Goal: Information Seeking & Learning: Check status

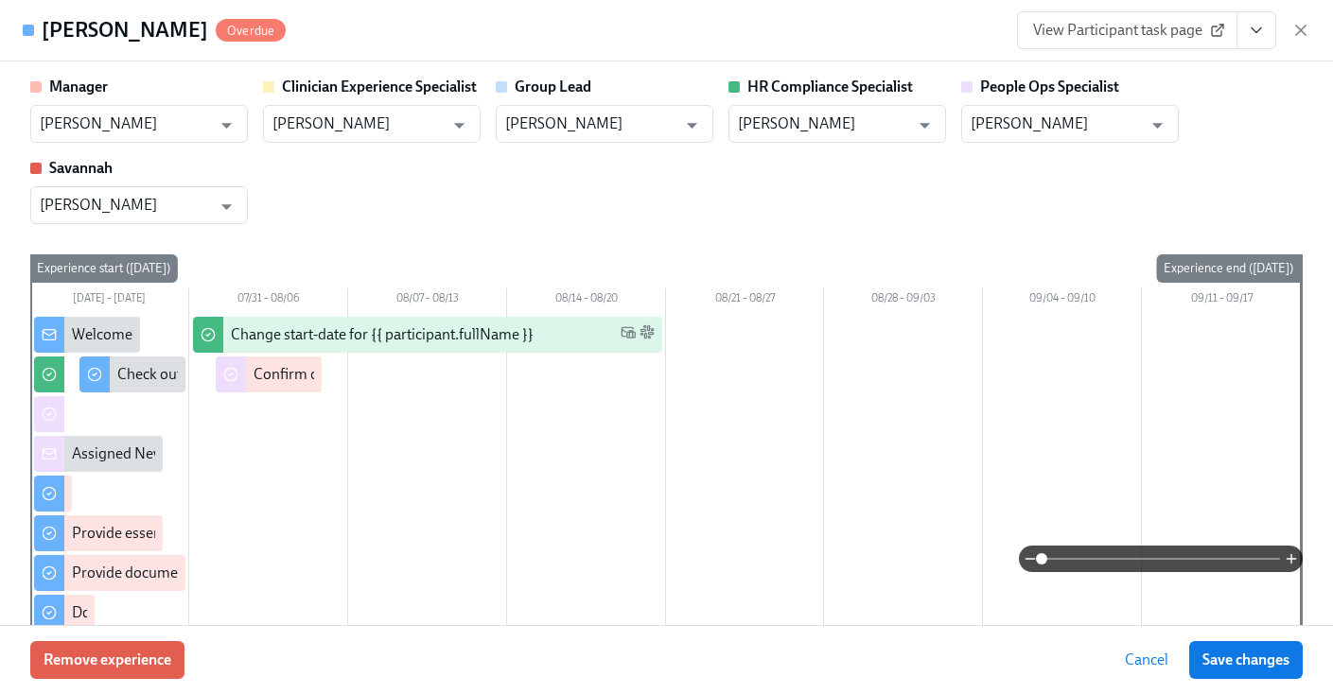
scroll to position [3417, 0]
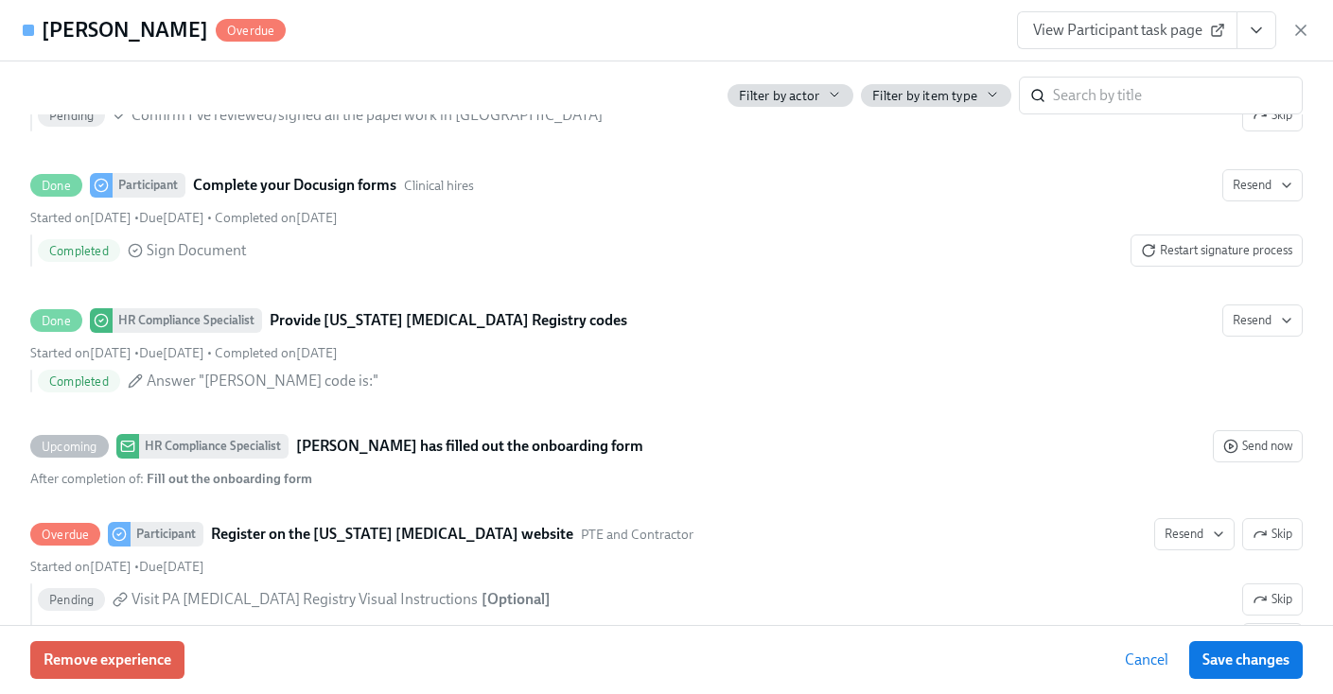
click at [1269, 30] on button "View task page" at bounding box center [1256, 30] width 40 height 38
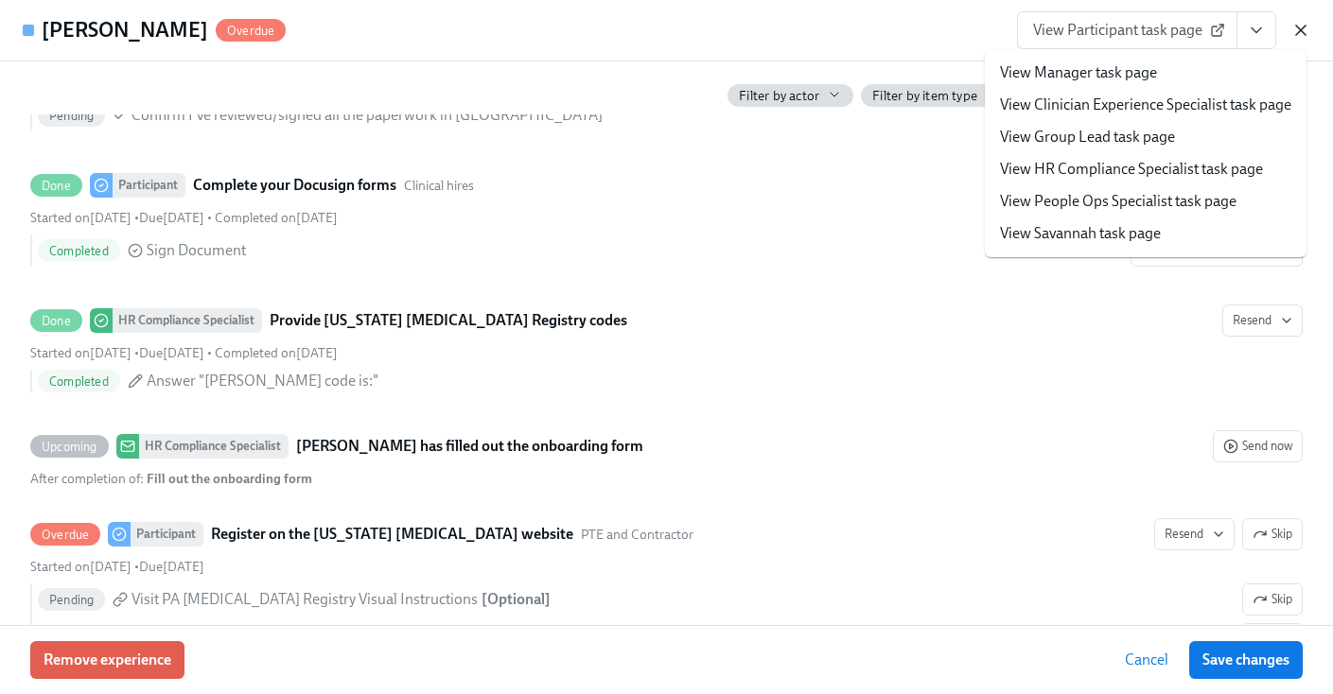
click at [1293, 31] on icon "button" at bounding box center [1300, 30] width 19 height 19
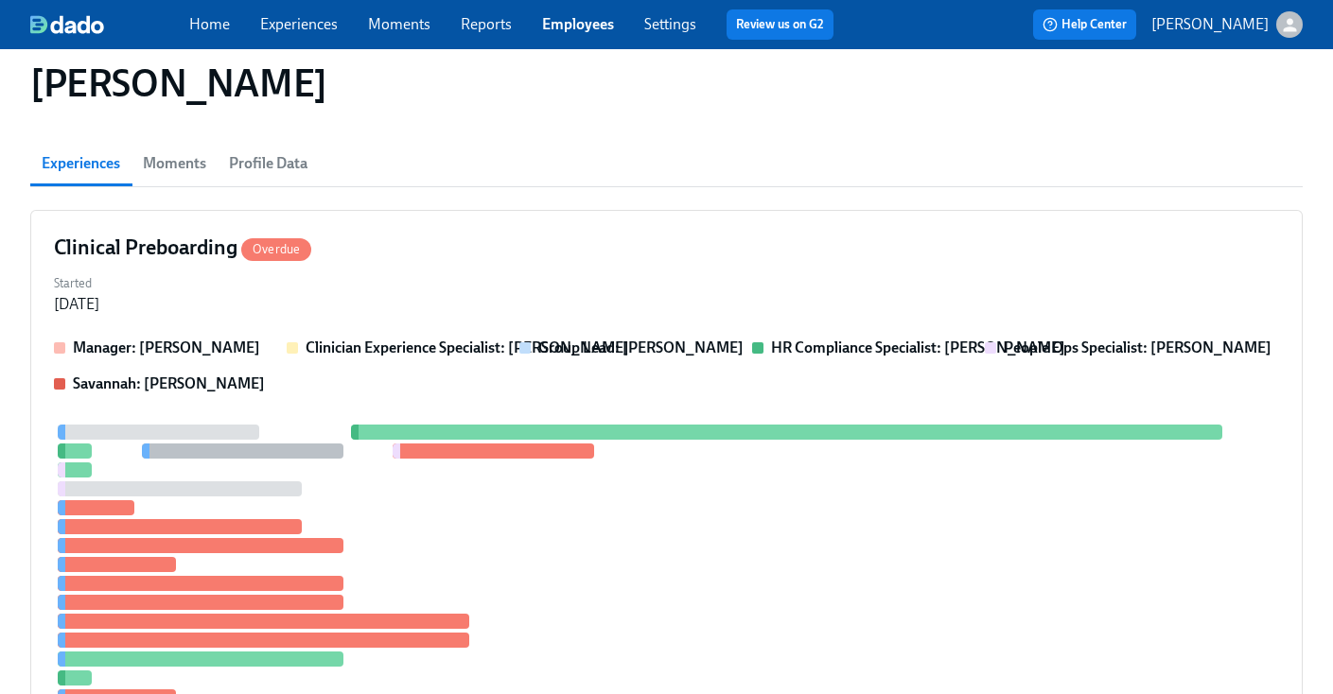
click at [563, 31] on link "Employees" at bounding box center [578, 24] width 72 height 18
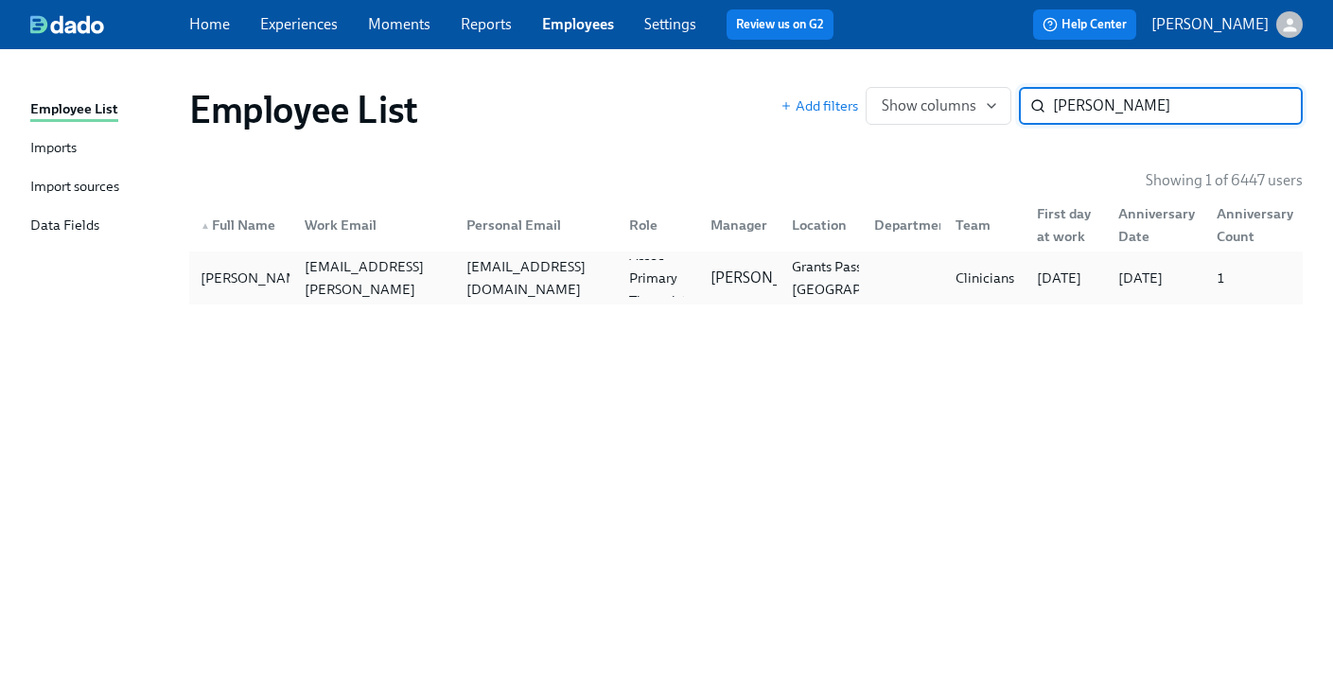
type input "kellogg"
click at [559, 263] on div "slkostrna@gmail.com" at bounding box center [532, 278] width 162 height 38
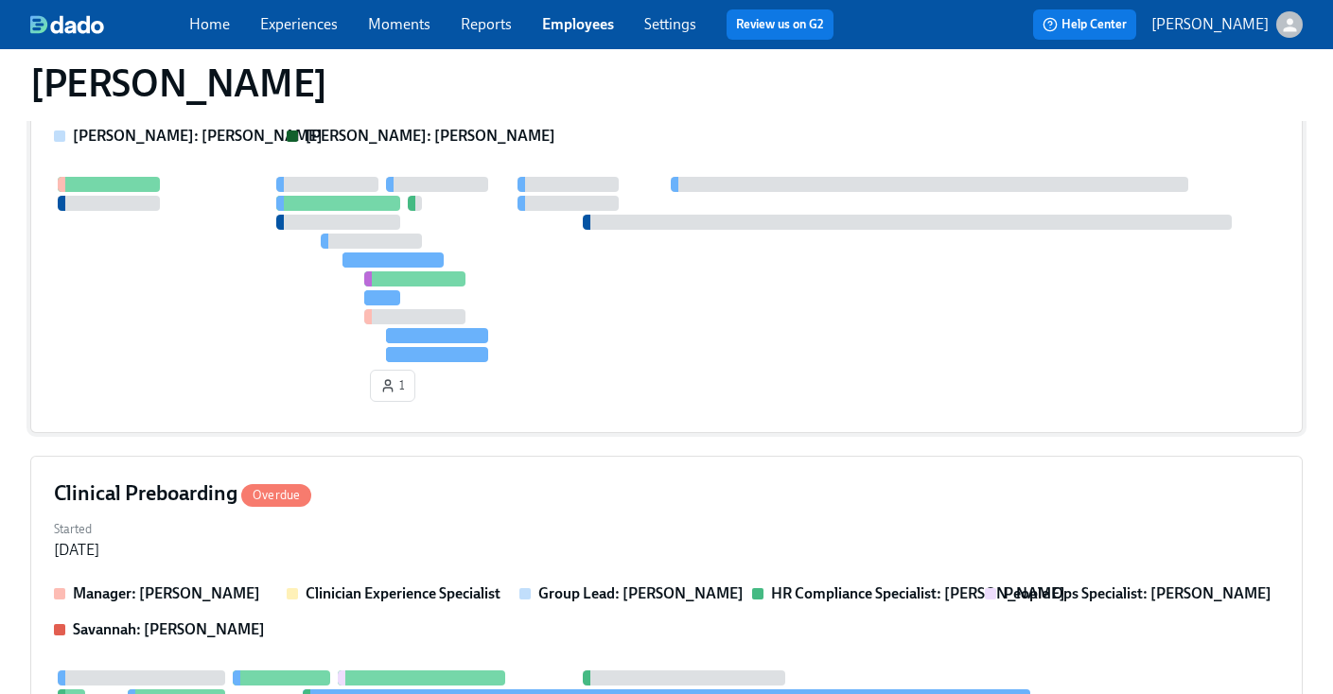
scroll to position [356, 0]
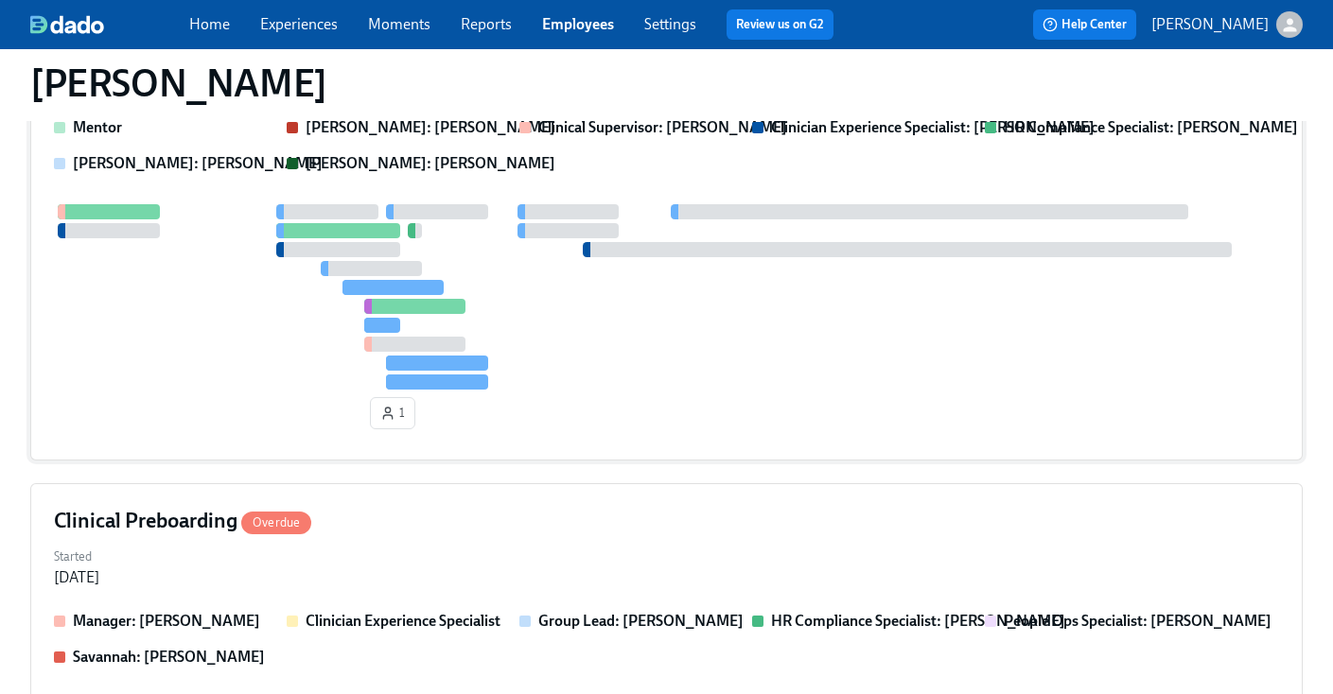
click at [556, 232] on div at bounding box center [568, 230] width 102 height 15
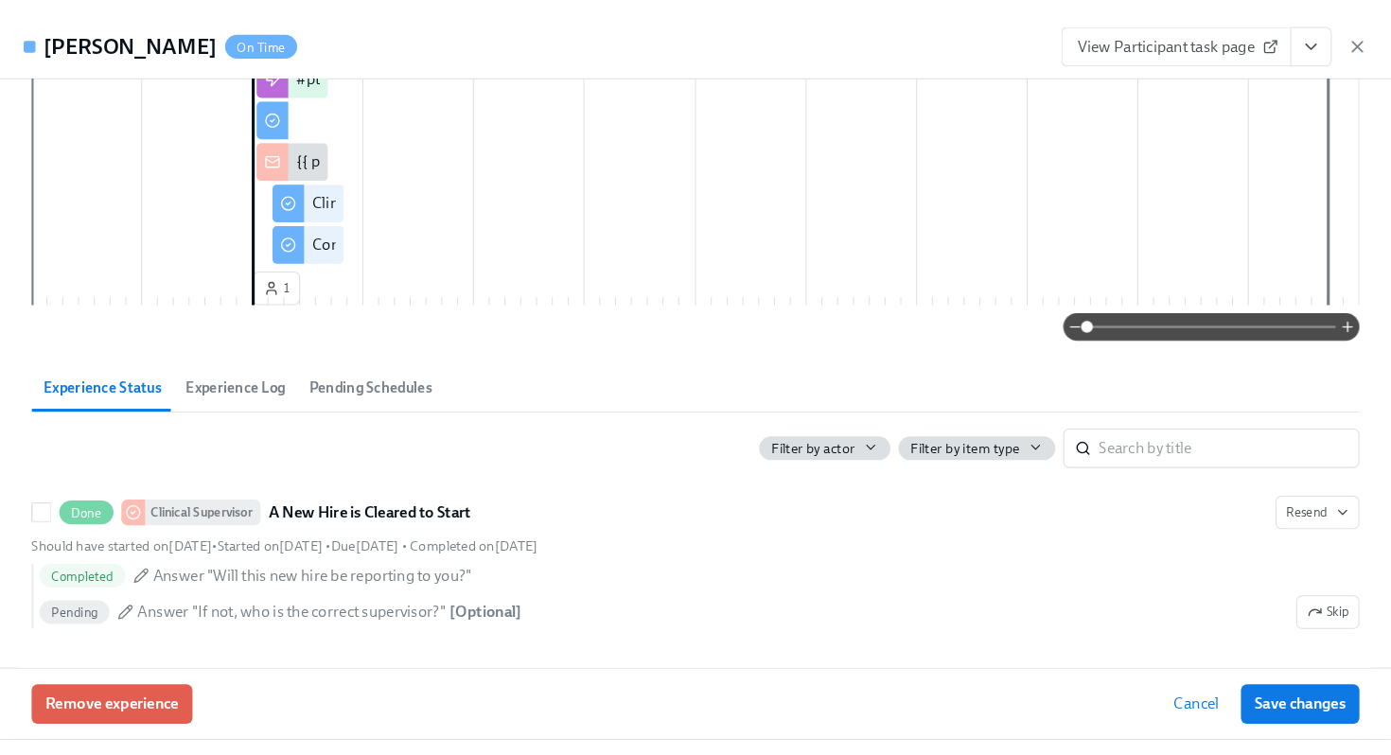
scroll to position [464, 0]
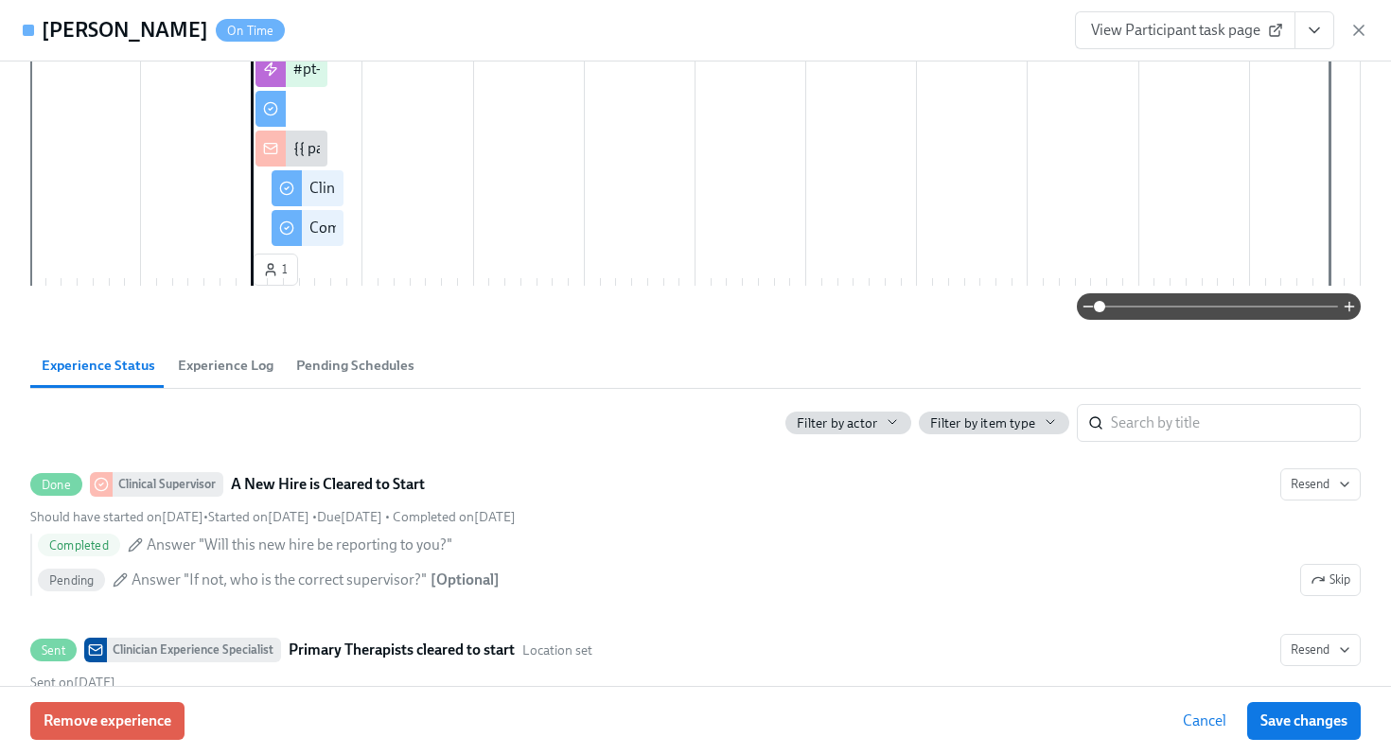
click at [1332, 27] on icon "button" at bounding box center [1358, 30] width 9 height 9
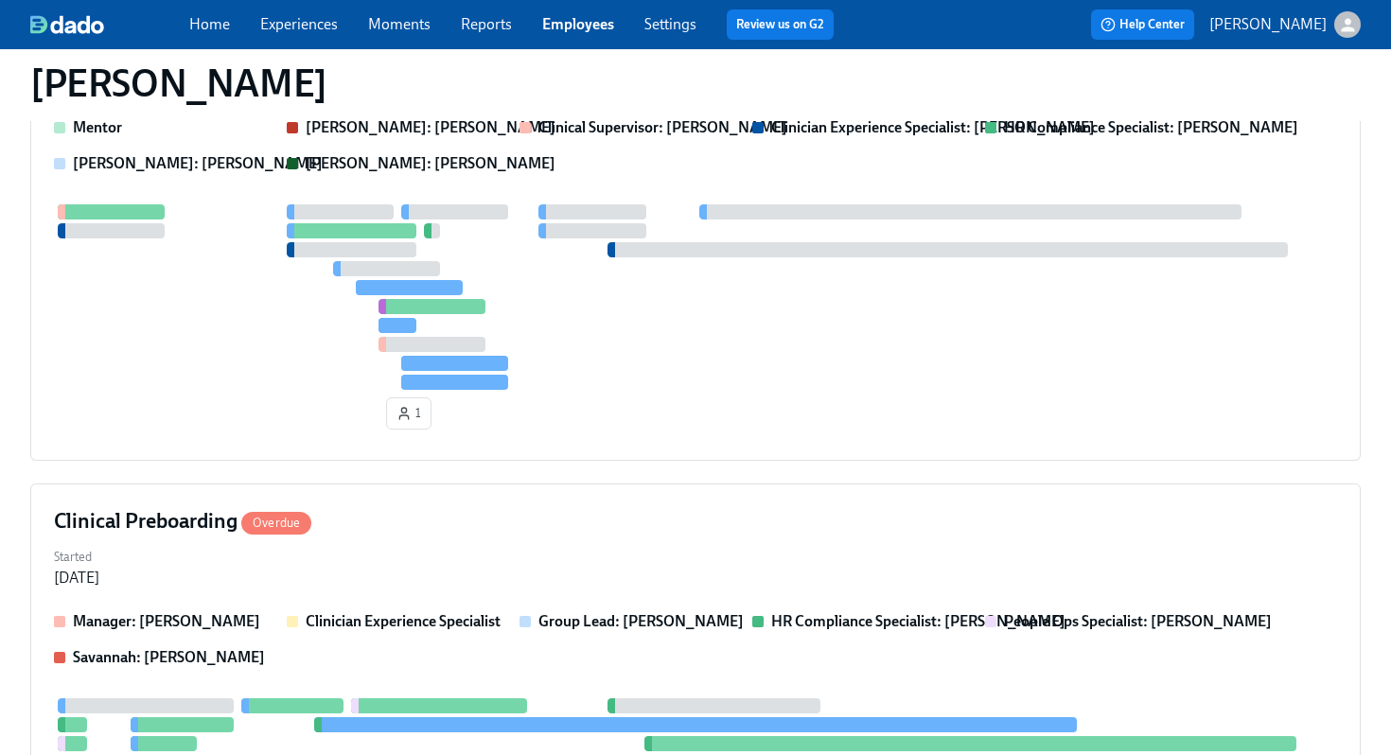
click at [567, 30] on link "Employees" at bounding box center [578, 24] width 72 height 18
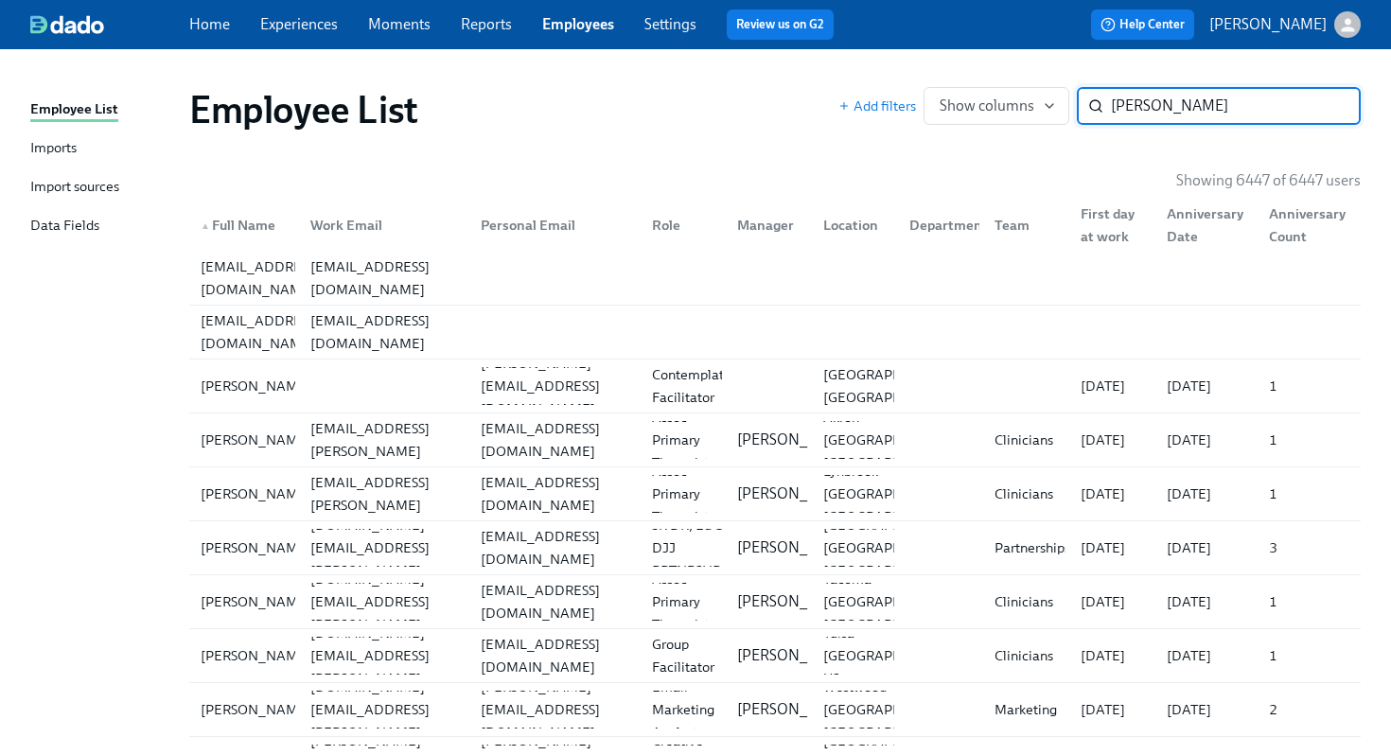
type input "looby"
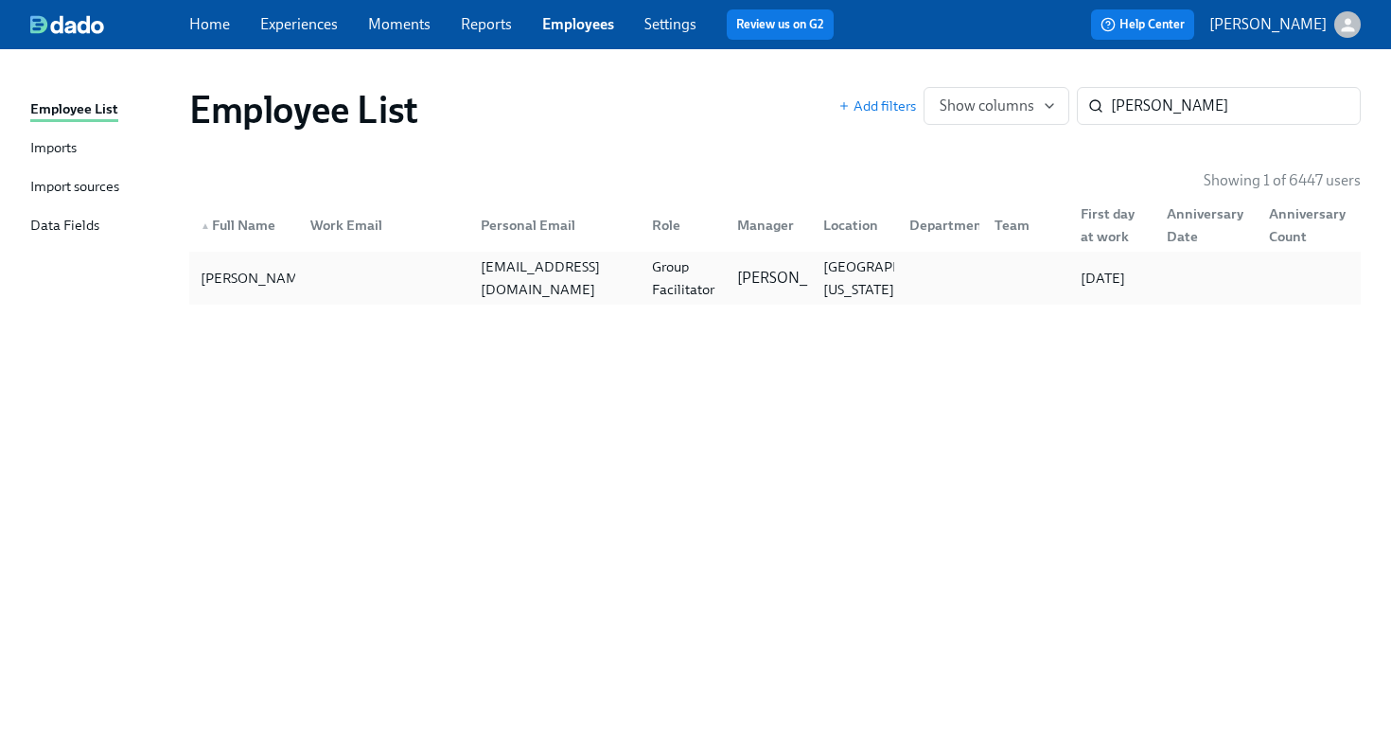
click at [309, 292] on div at bounding box center [380, 278] width 171 height 38
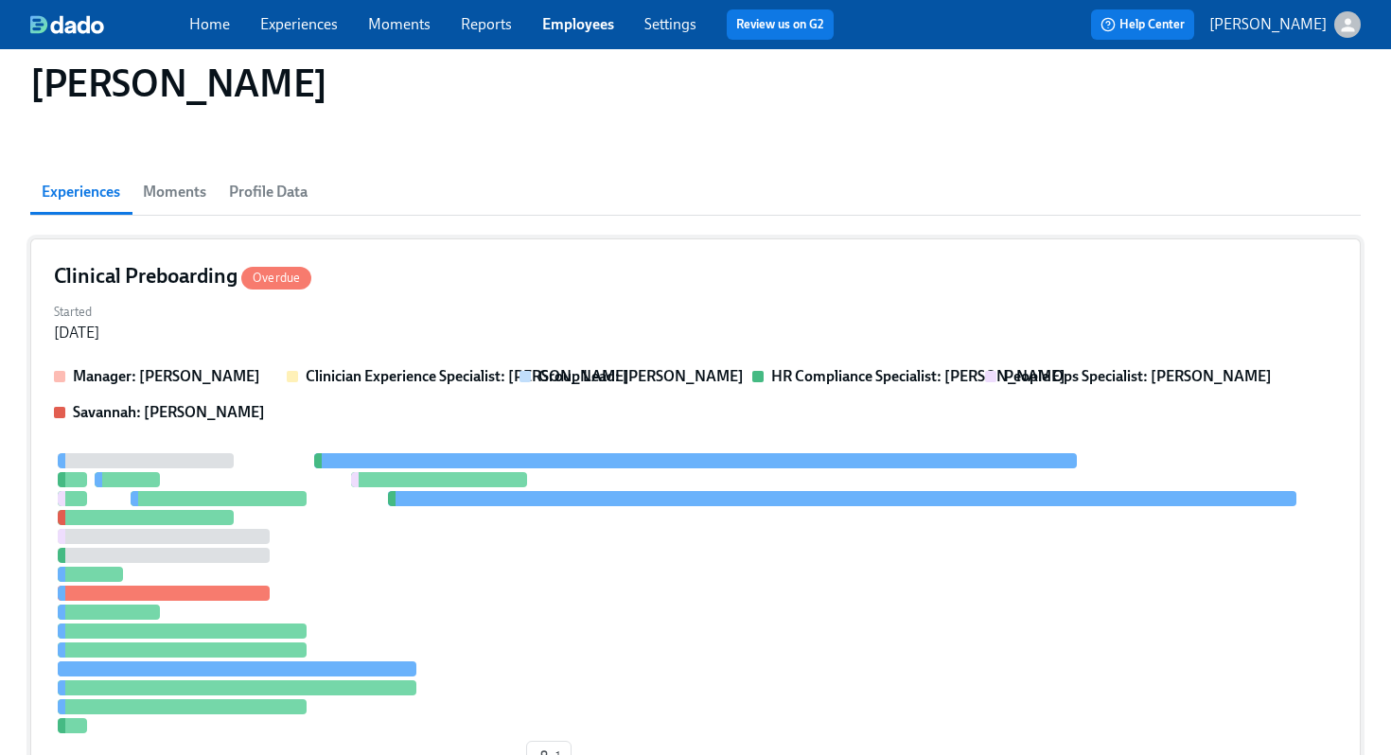
scroll to position [109, 0]
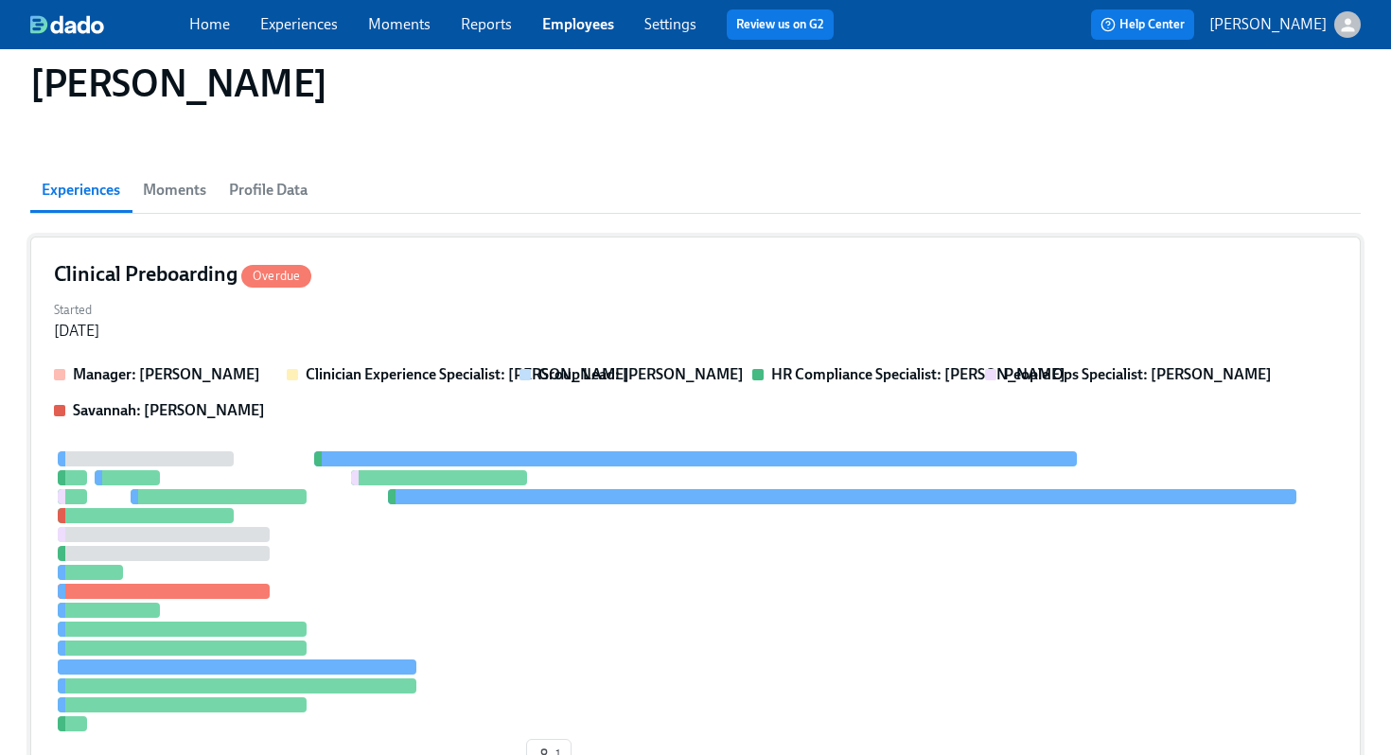
click at [733, 310] on div "Started Aug 27, 2025" at bounding box center [695, 318] width 1283 height 45
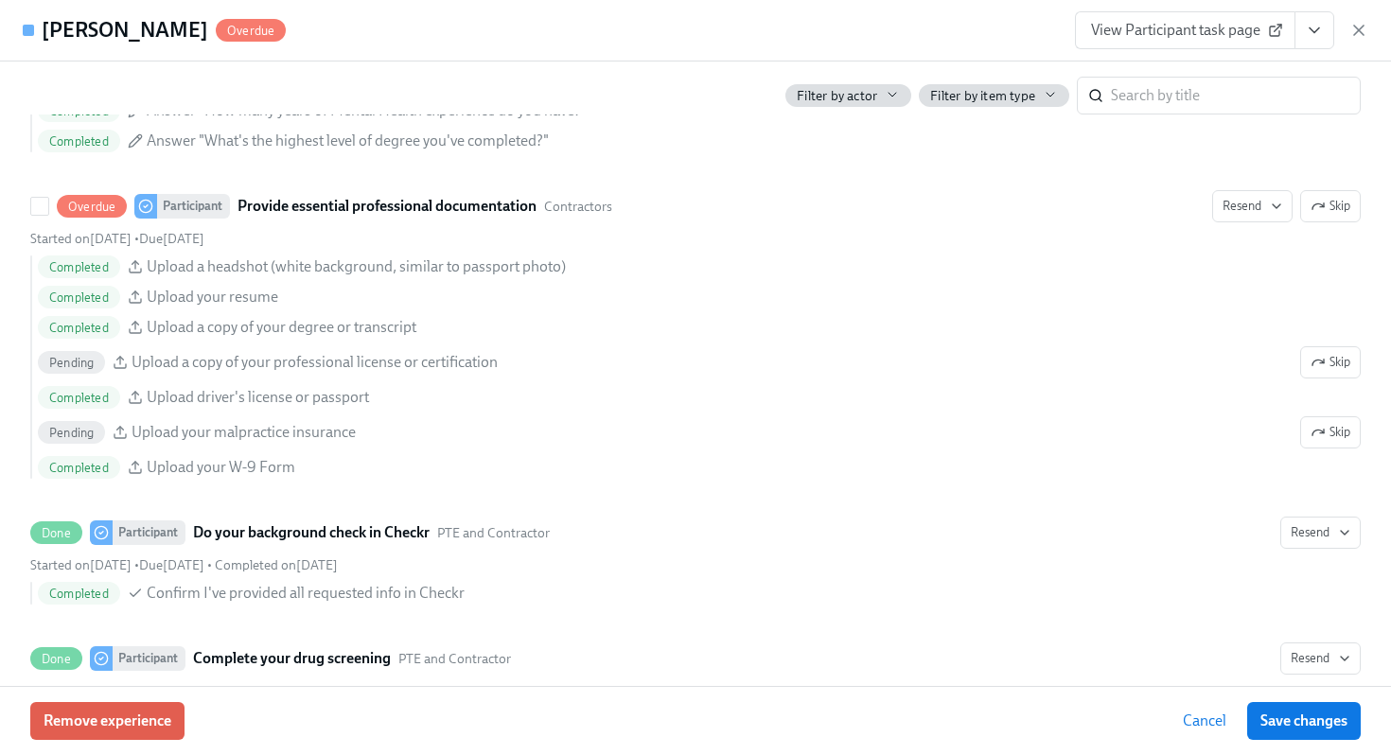
scroll to position [2136, 0]
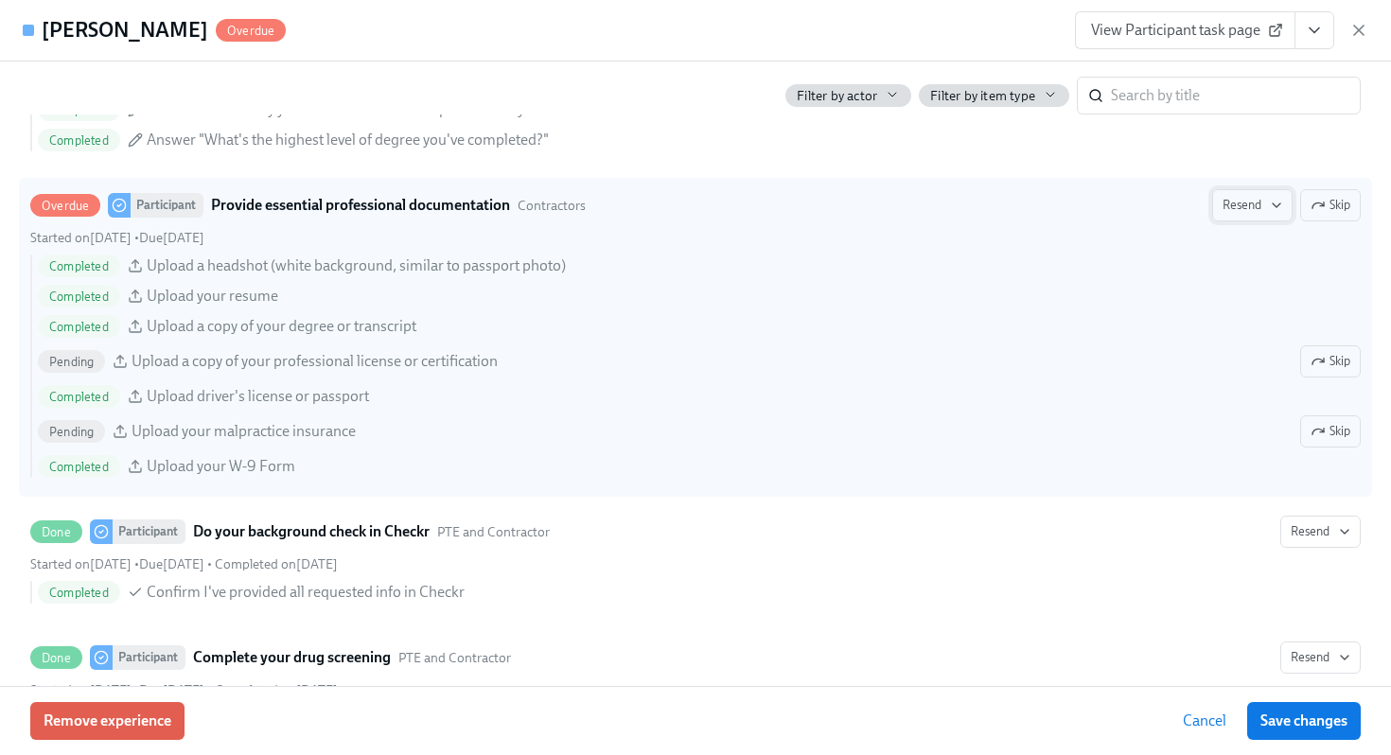
click at [1263, 211] on span "Resend" at bounding box center [1252, 205] width 60 height 19
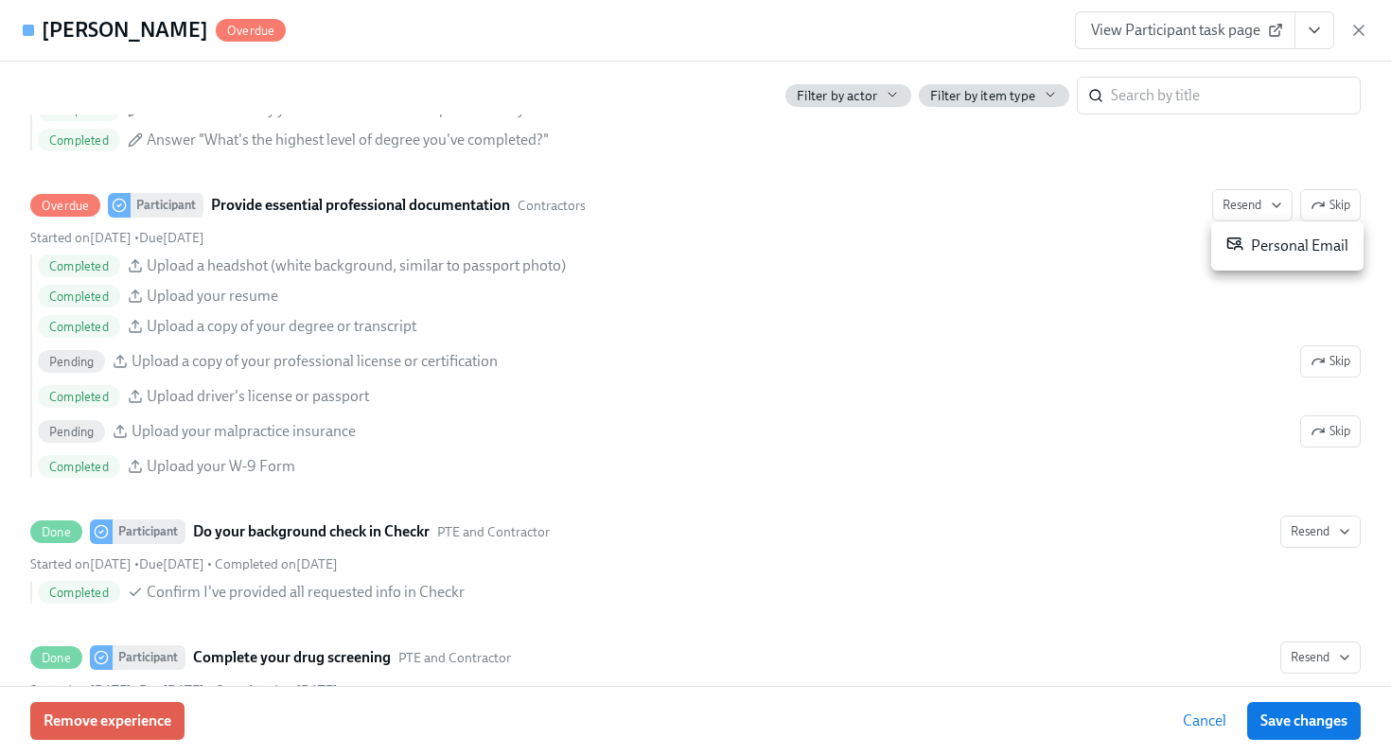
click at [1249, 254] on div "Personal Email" at bounding box center [1287, 246] width 122 height 23
click at [1332, 25] on icon "button" at bounding box center [1358, 30] width 19 height 19
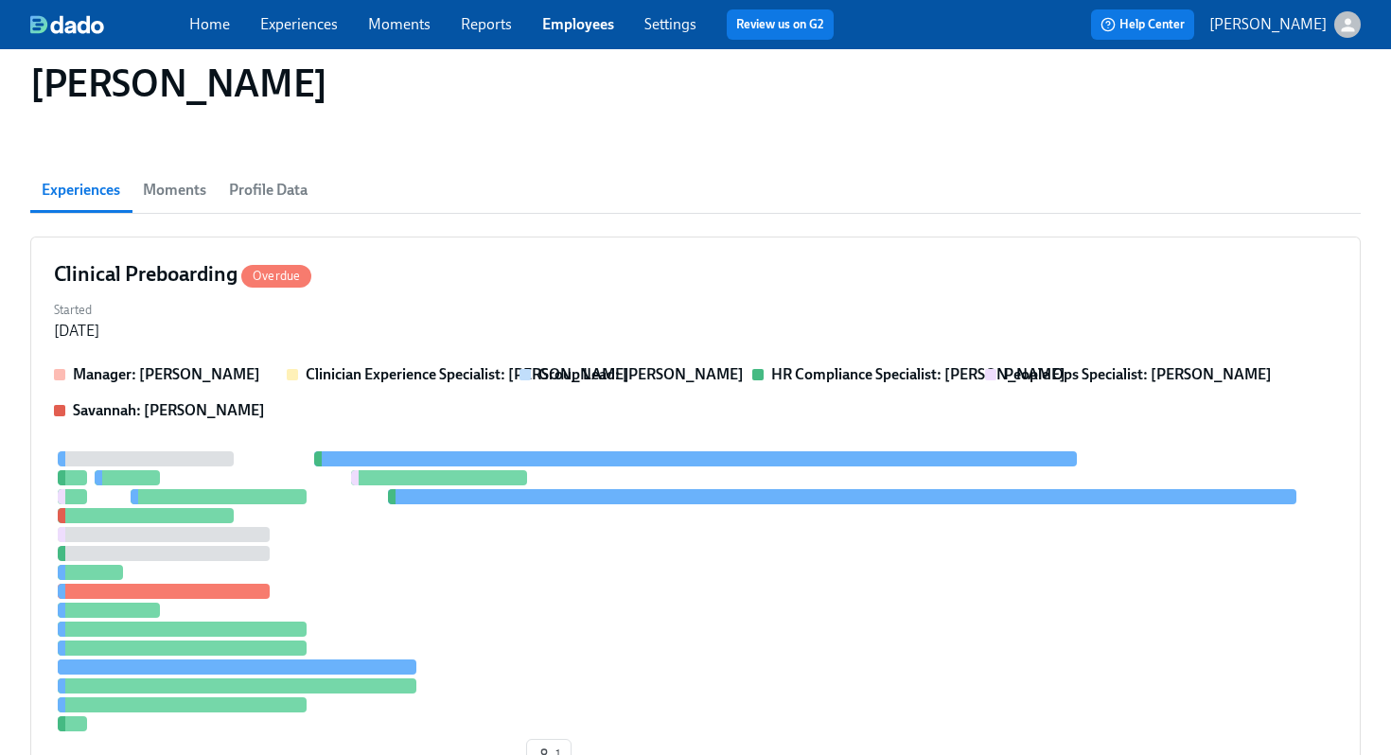
click at [554, 44] on div "Home Experiences Moments Reports Employees Settings Review us on G2 Help Center…" at bounding box center [695, 24] width 1391 height 49
click at [609, 25] on link "Employees" at bounding box center [578, 24] width 72 height 18
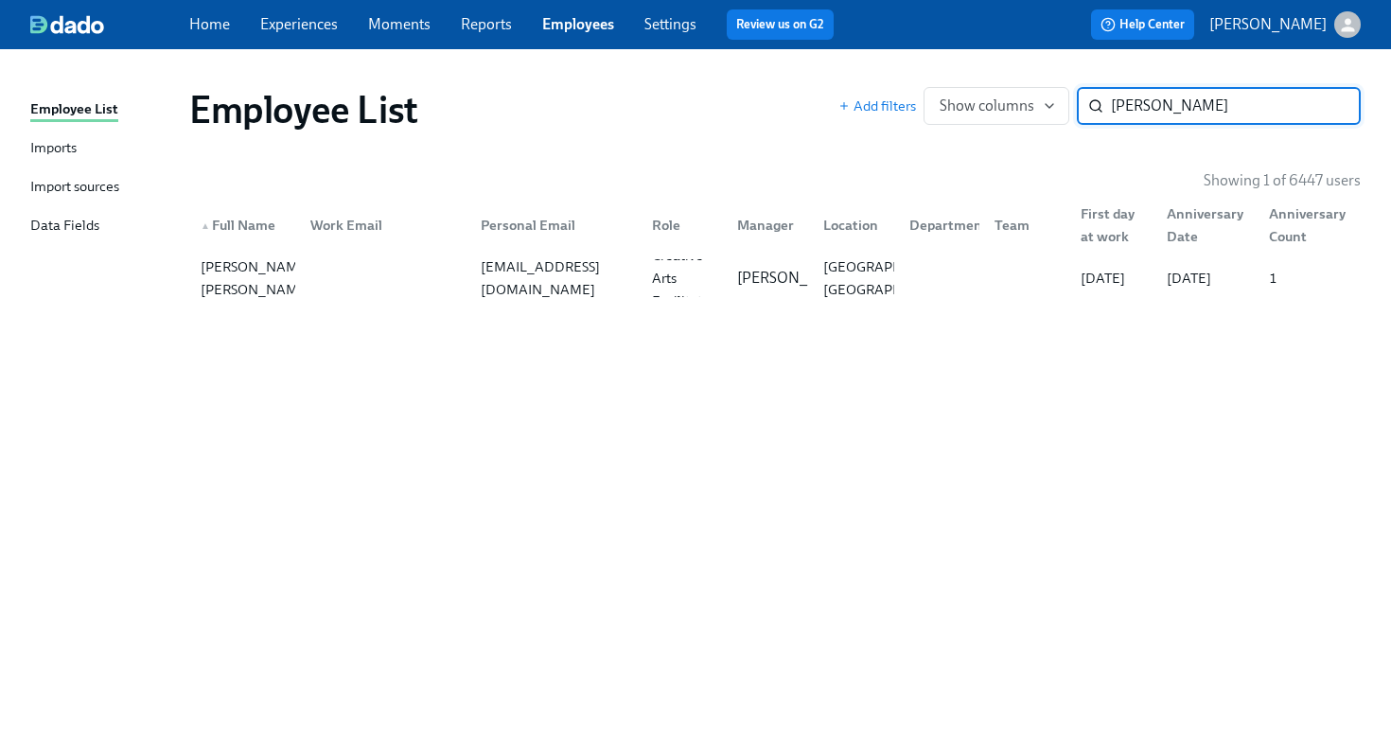
type input "allie raye"
click at [585, 248] on div "▲ Full Name Work Email Personal Email Role Manager Location Department Team Fir…" at bounding box center [774, 221] width 1171 height 61
click at [585, 264] on div "allie@soundandself.org" at bounding box center [550, 278] width 171 height 38
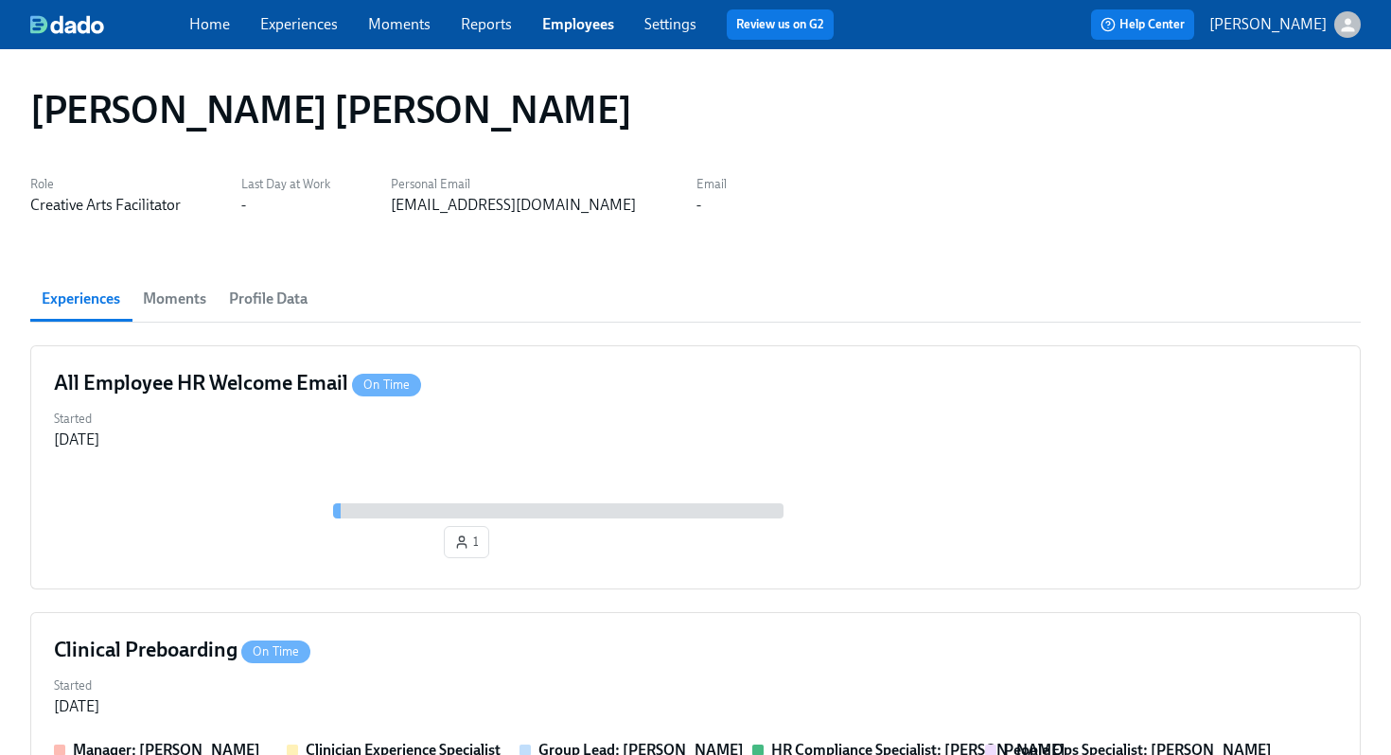
scroll to position [514, 0]
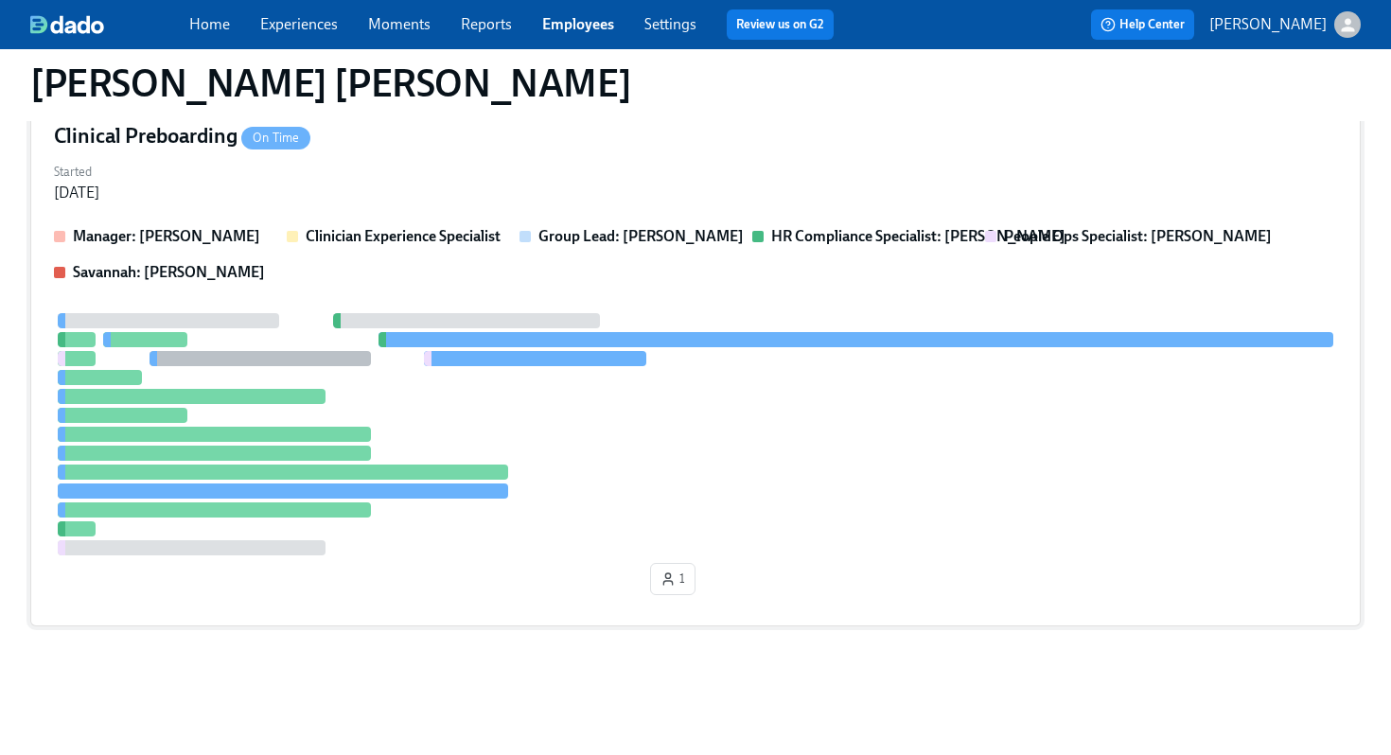
click at [584, 264] on div "Manager: Kristiana Miner Clinician Experience Specialist Group Lead: Kristiana …" at bounding box center [695, 254] width 1283 height 57
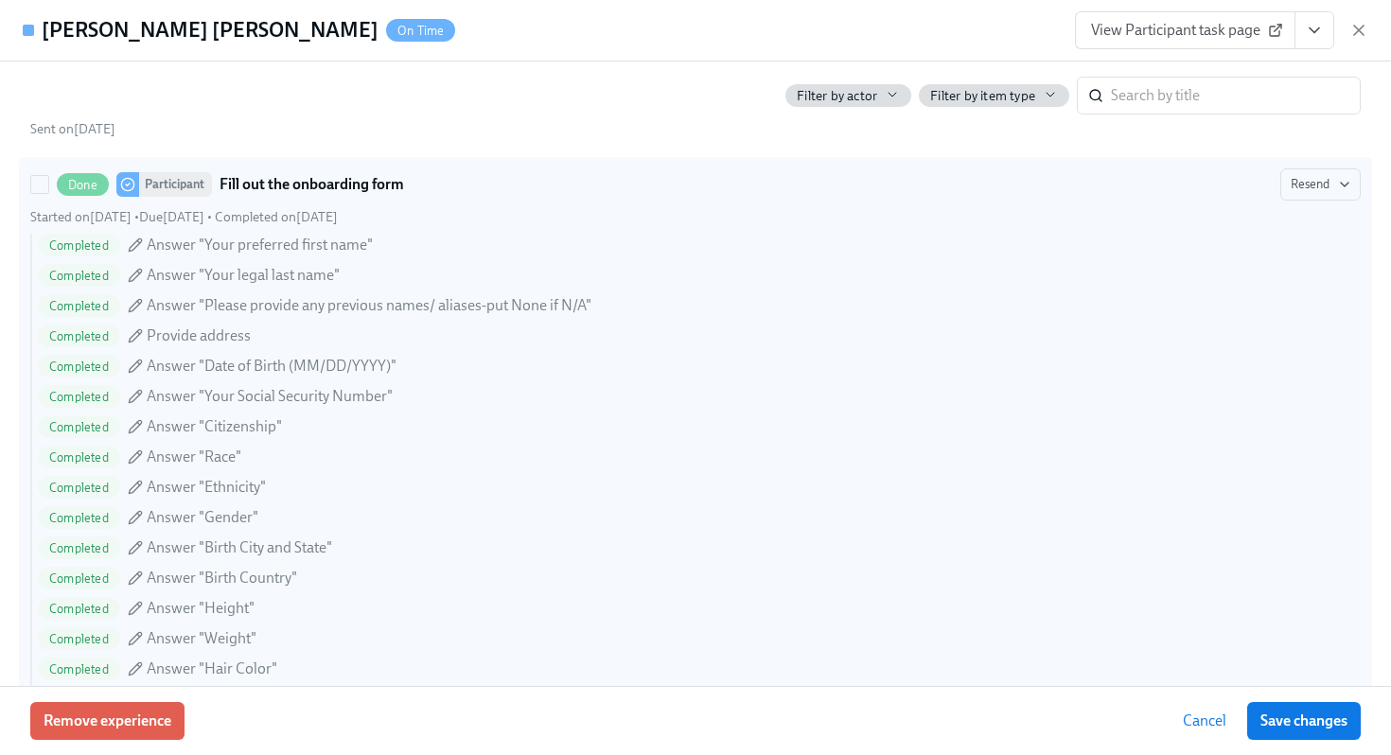
scroll to position [1297, 0]
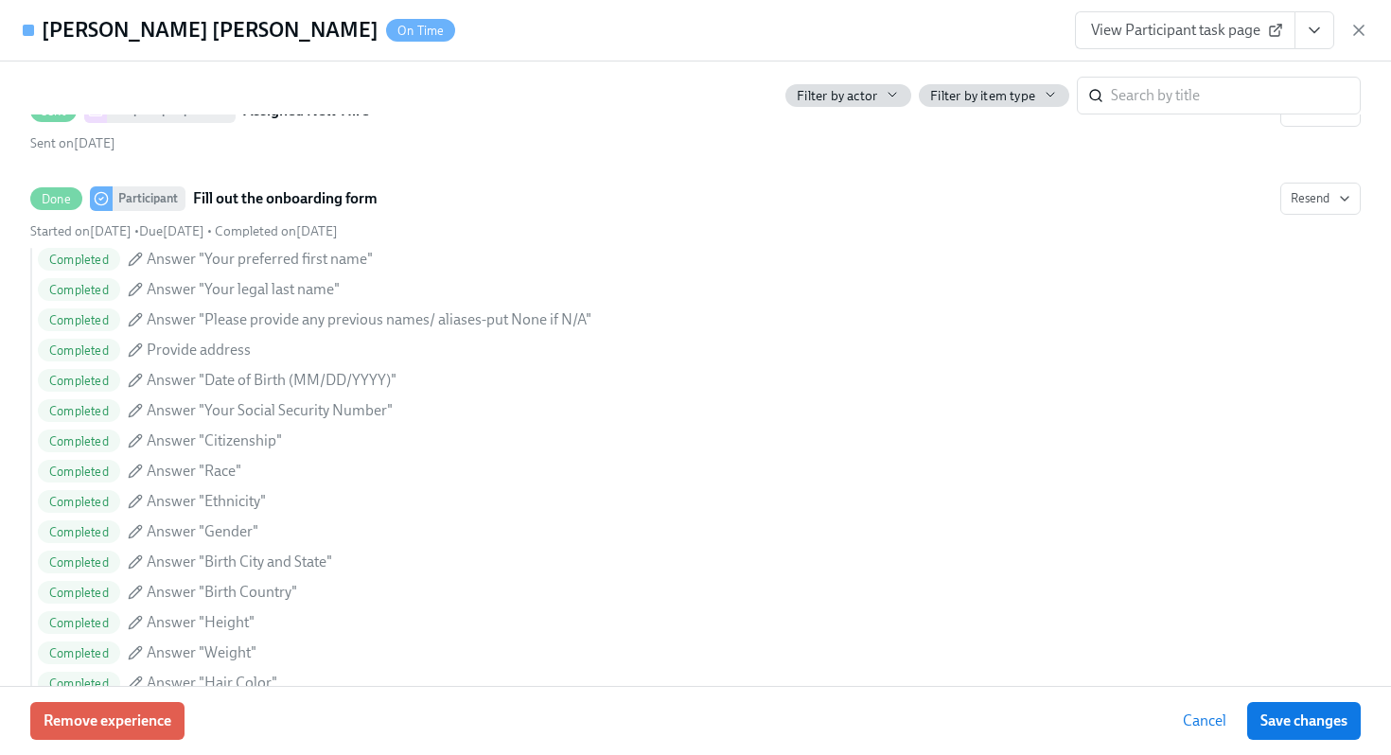
click at [1215, 44] on link "View Participant task page" at bounding box center [1185, 30] width 220 height 38
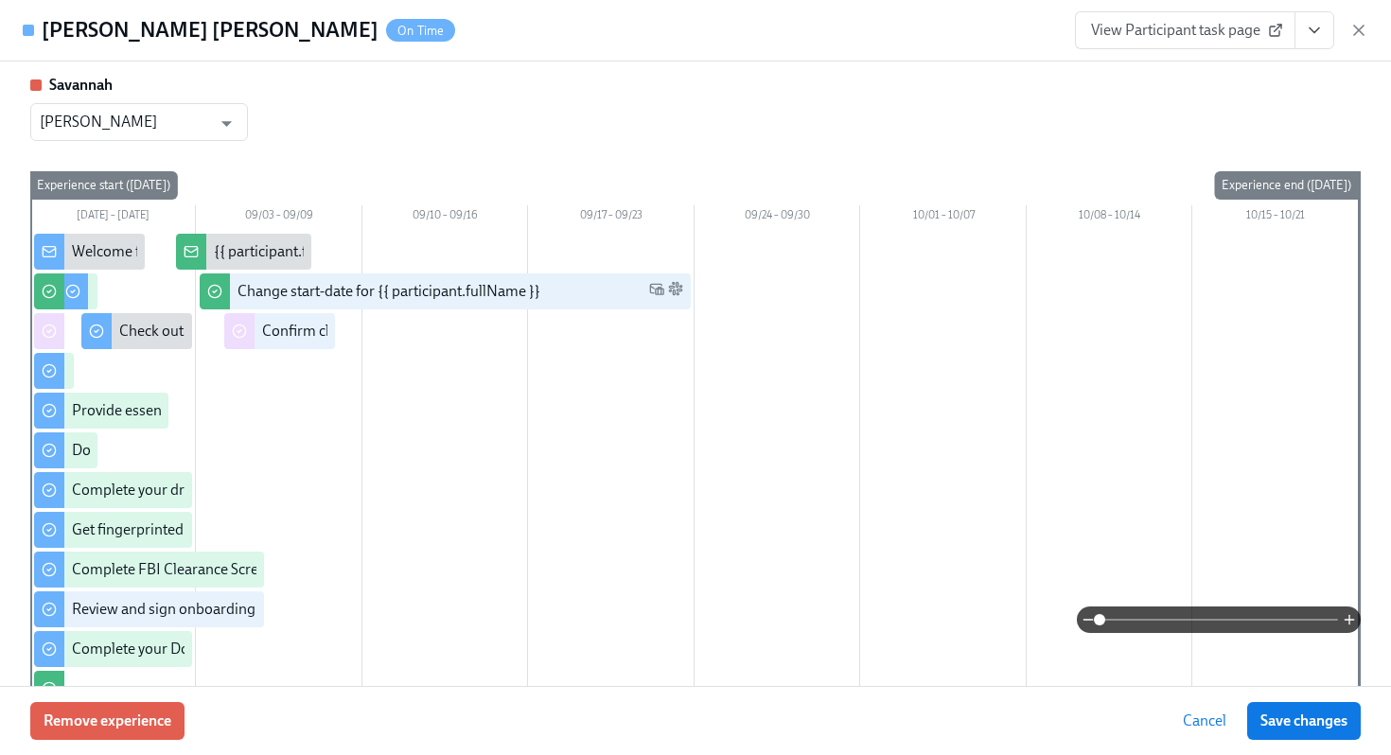
scroll to position [0, 0]
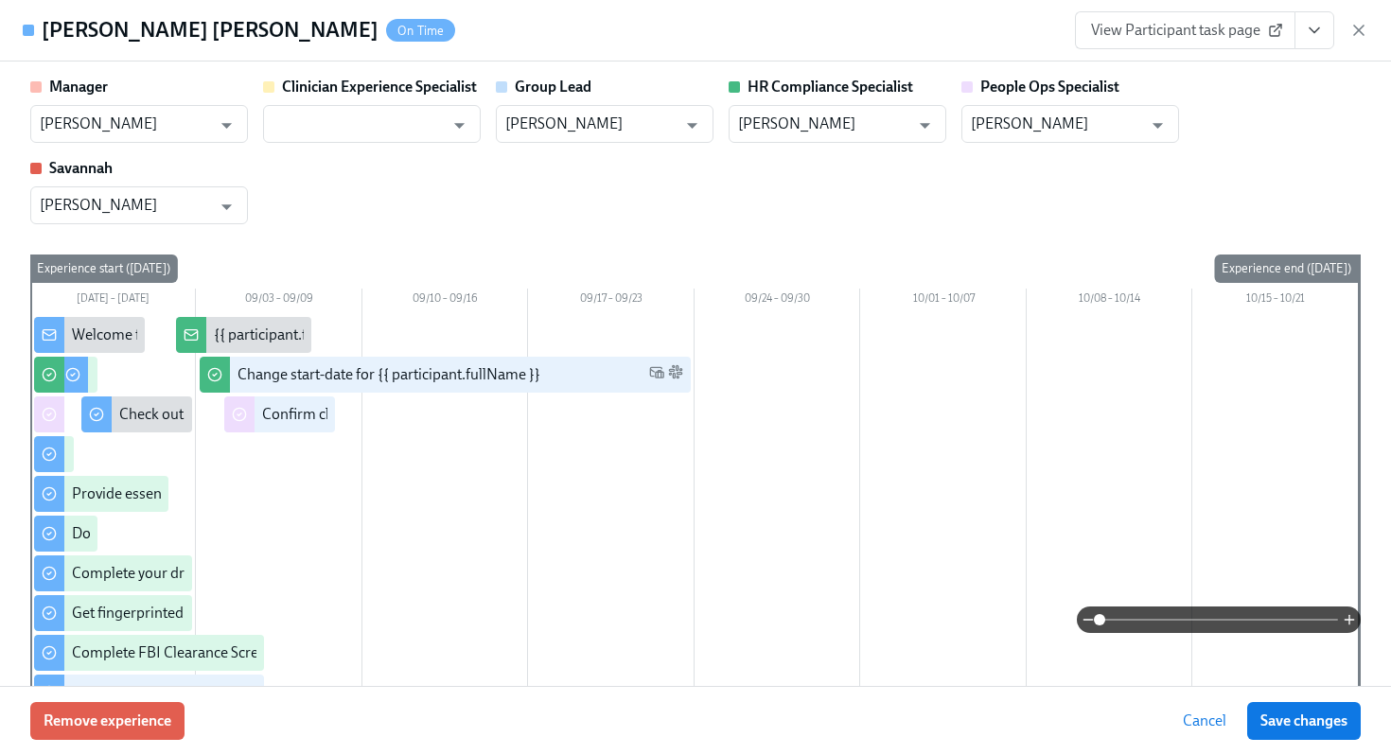
click at [953, 204] on div "Manager Kristiana Miner ​ Clinician Experience Specialist ​ Group Lead Kristian…" at bounding box center [695, 151] width 1330 height 148
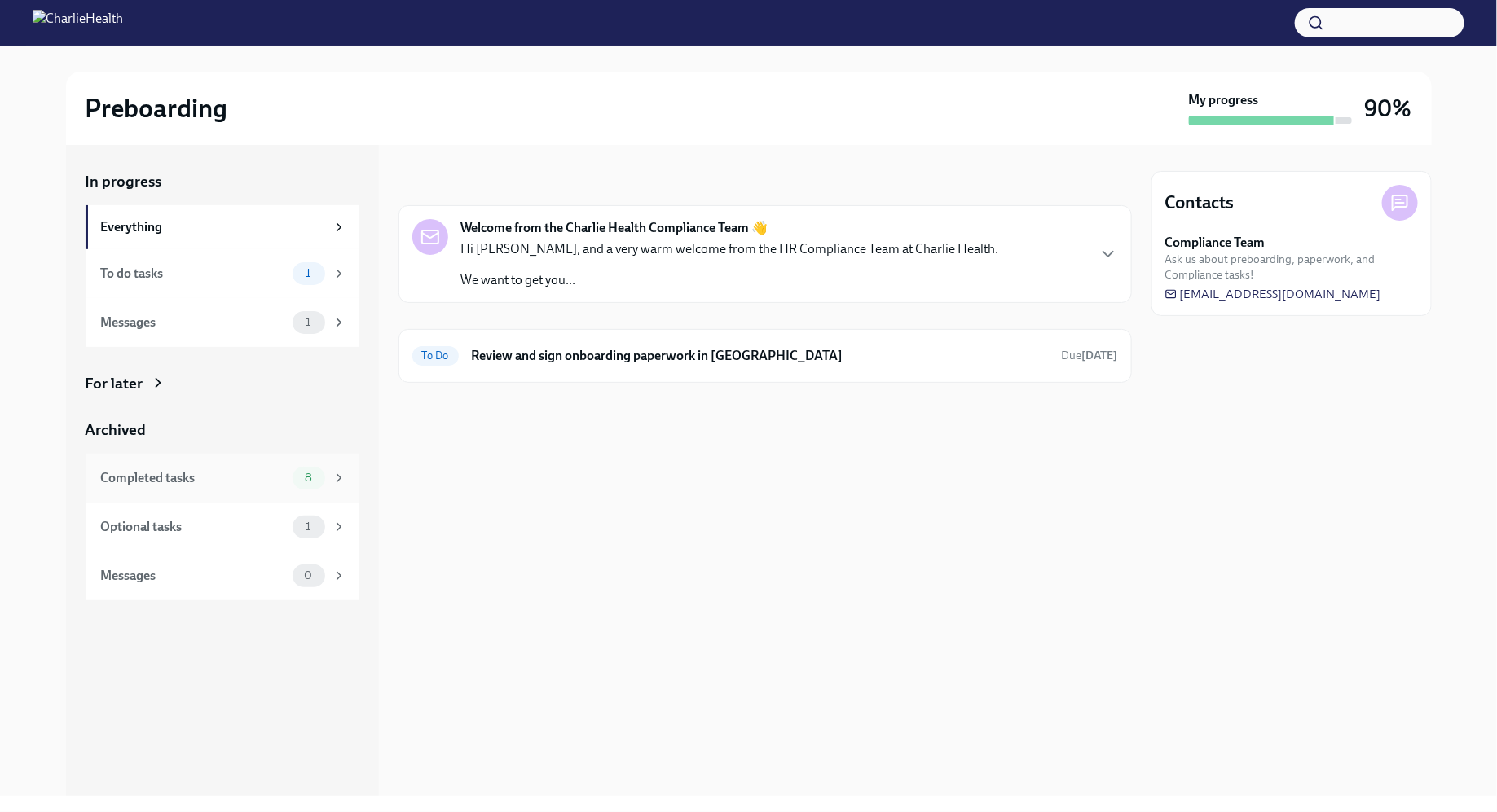
click at [238, 476] on div "Completed tasks" at bounding box center [193, 478] width 185 height 18
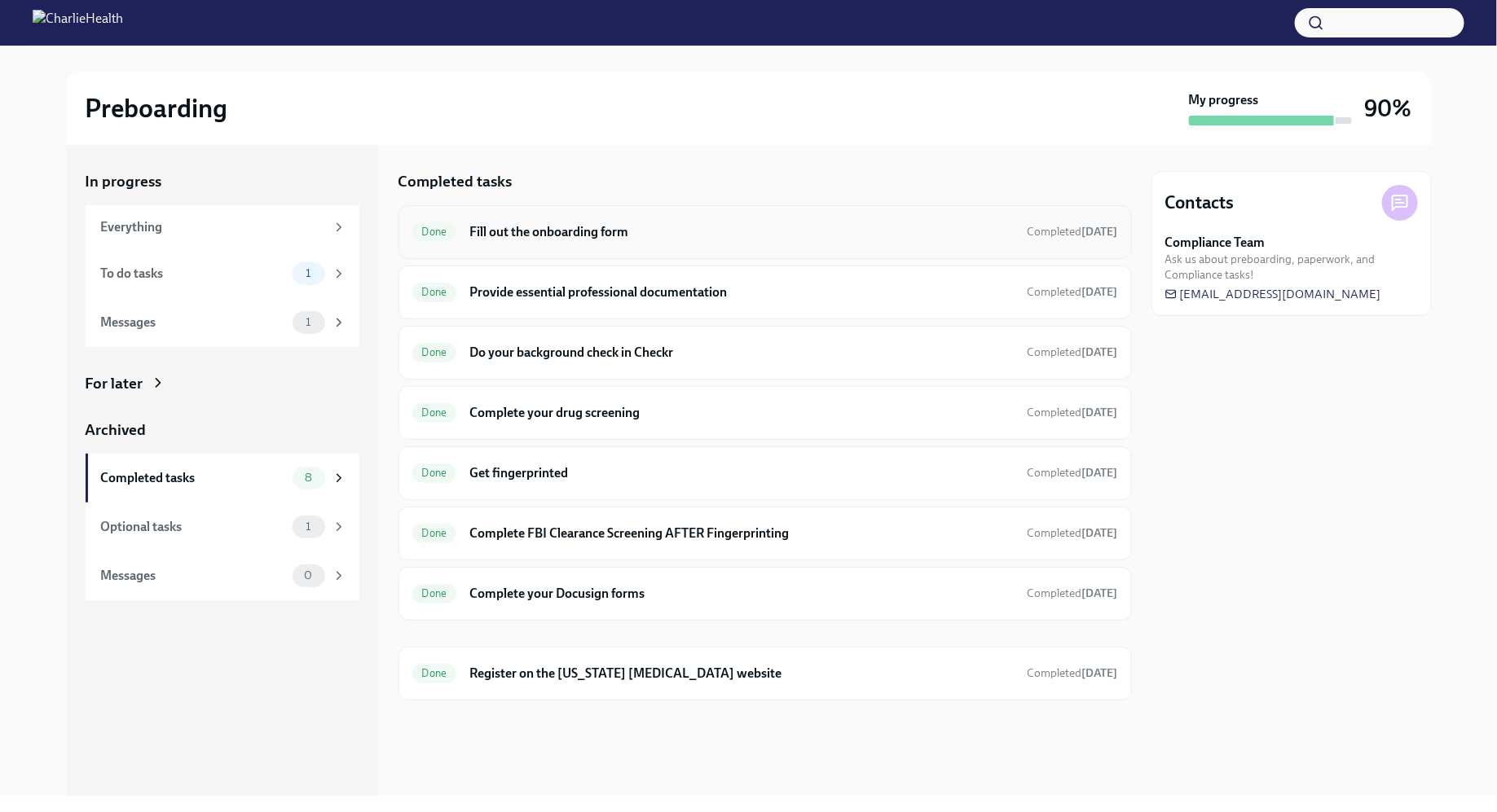
click at [660, 237] on h6 "Fill out the onboarding form" at bounding box center [742, 232] width 544 height 18
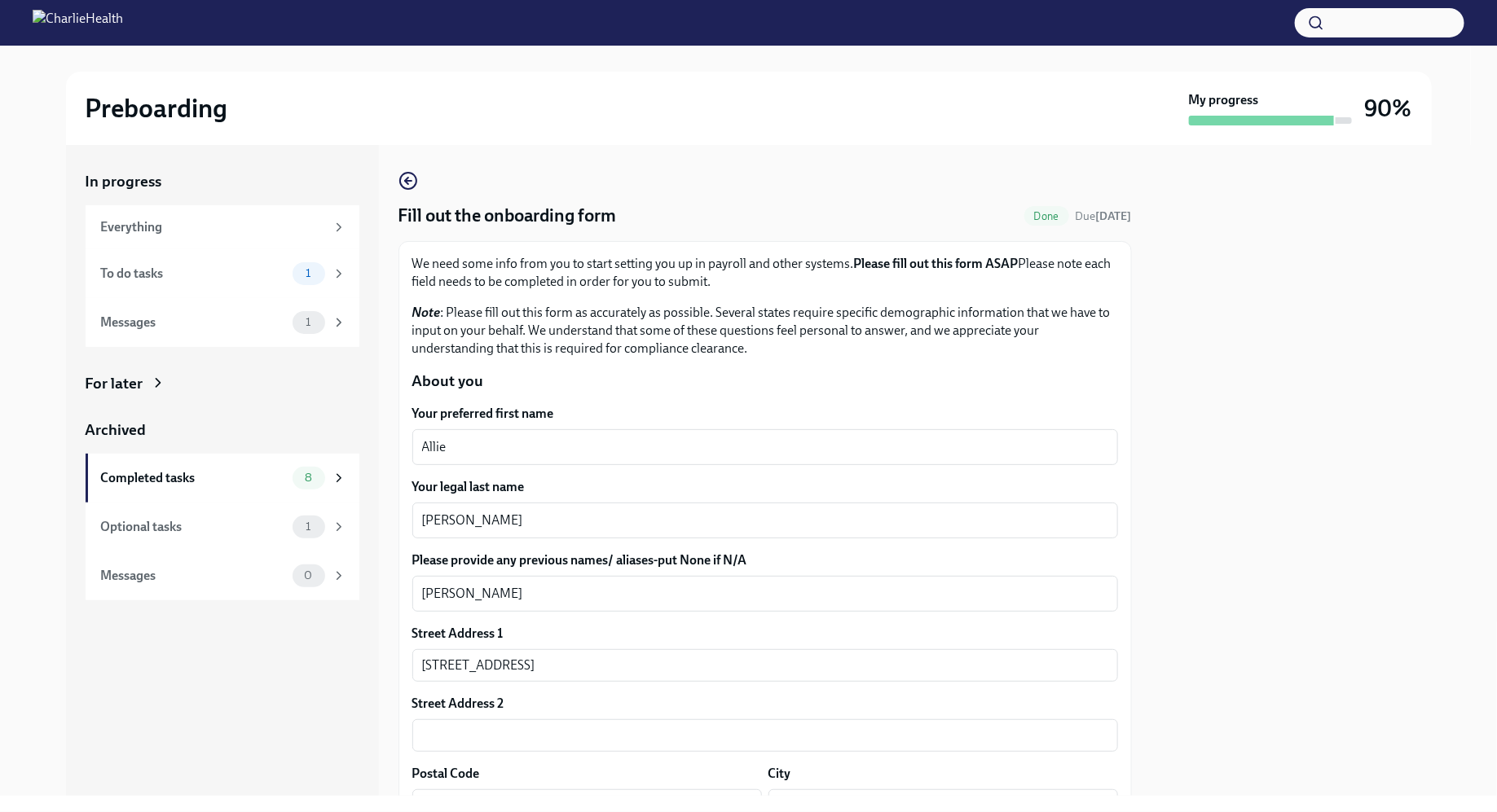
click at [1224, 386] on div at bounding box center [1291, 470] width 280 height 651
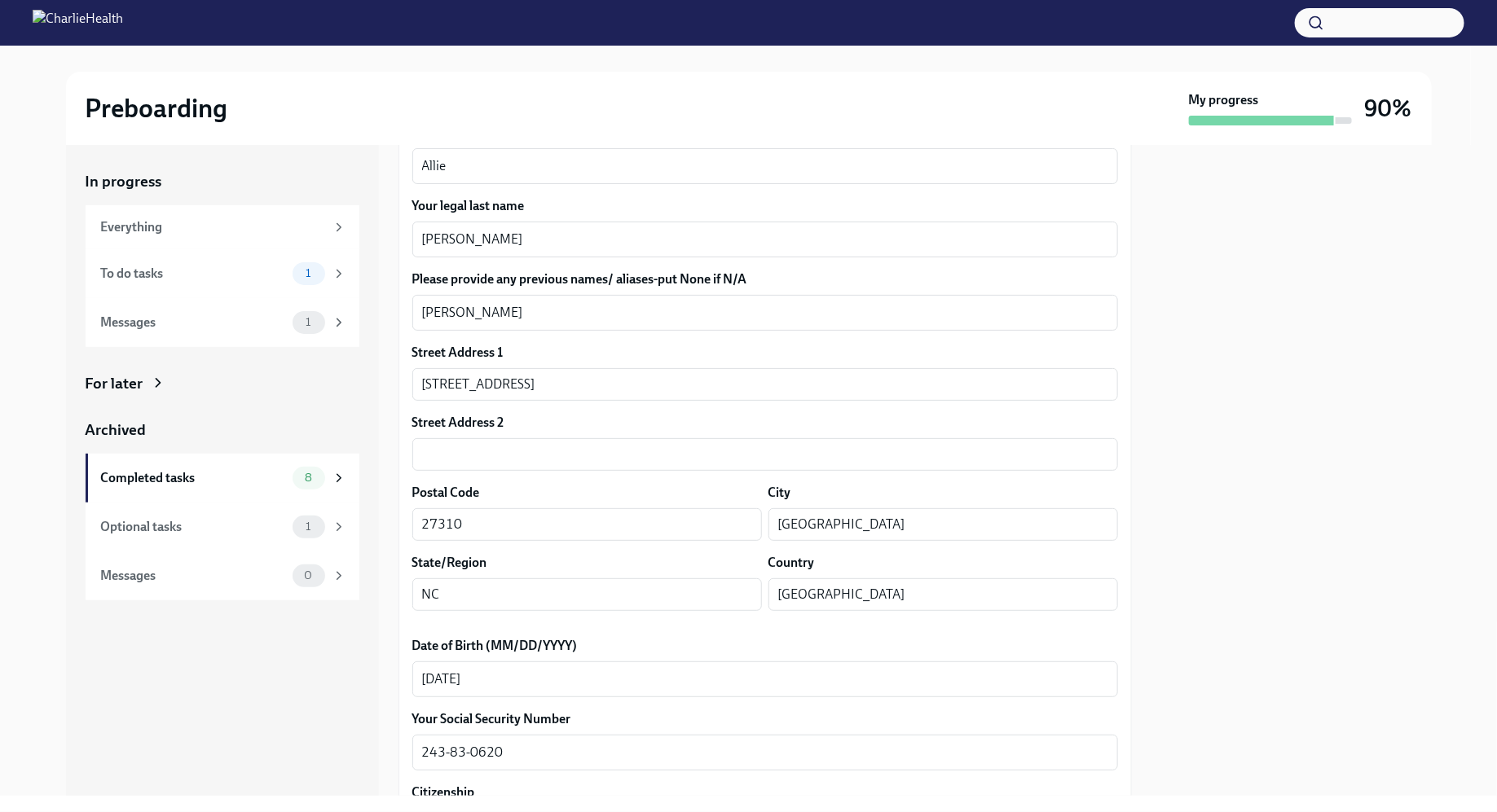
scroll to position [288, 0]
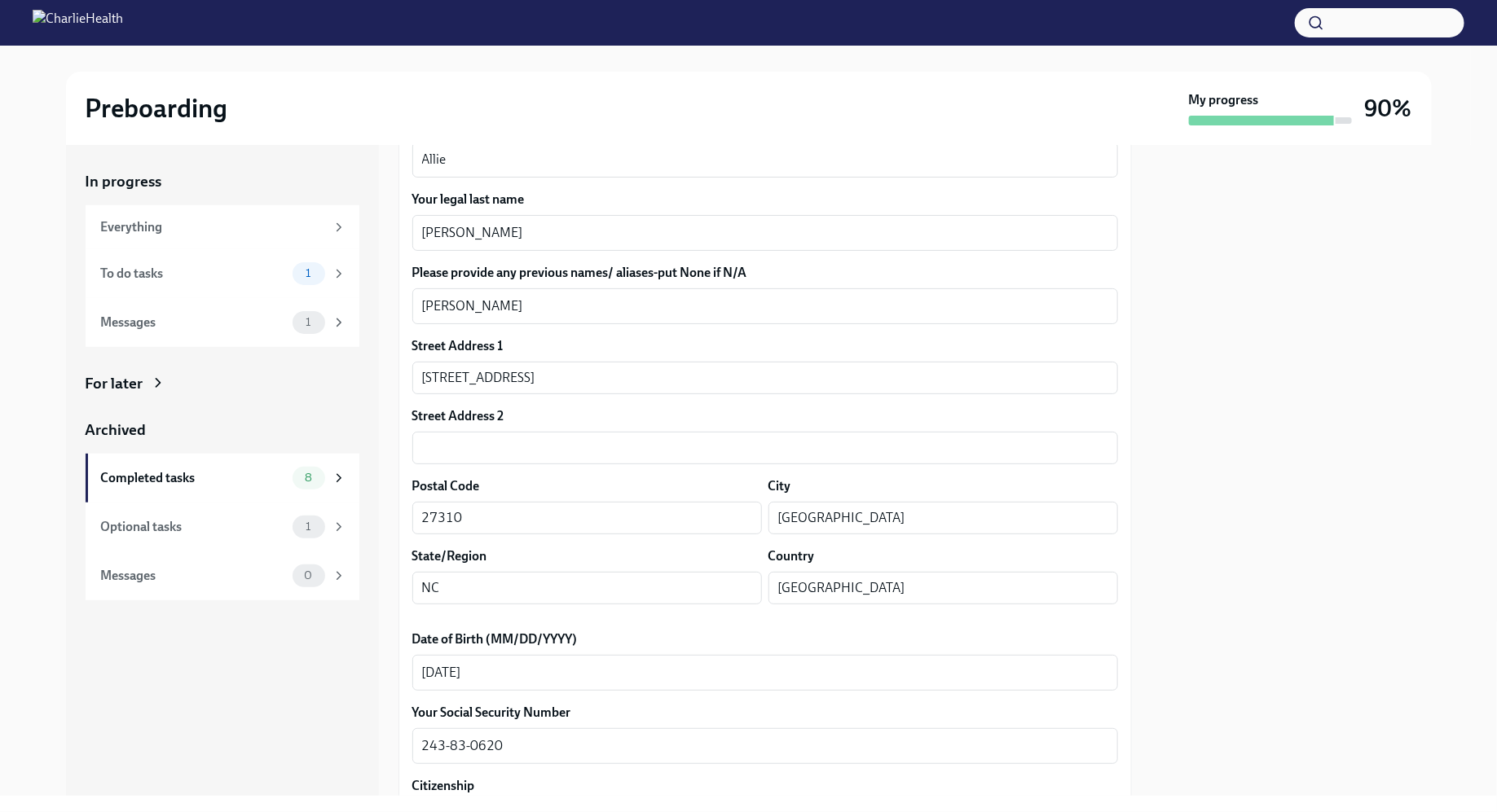
click at [1246, 386] on div at bounding box center [1291, 470] width 280 height 651
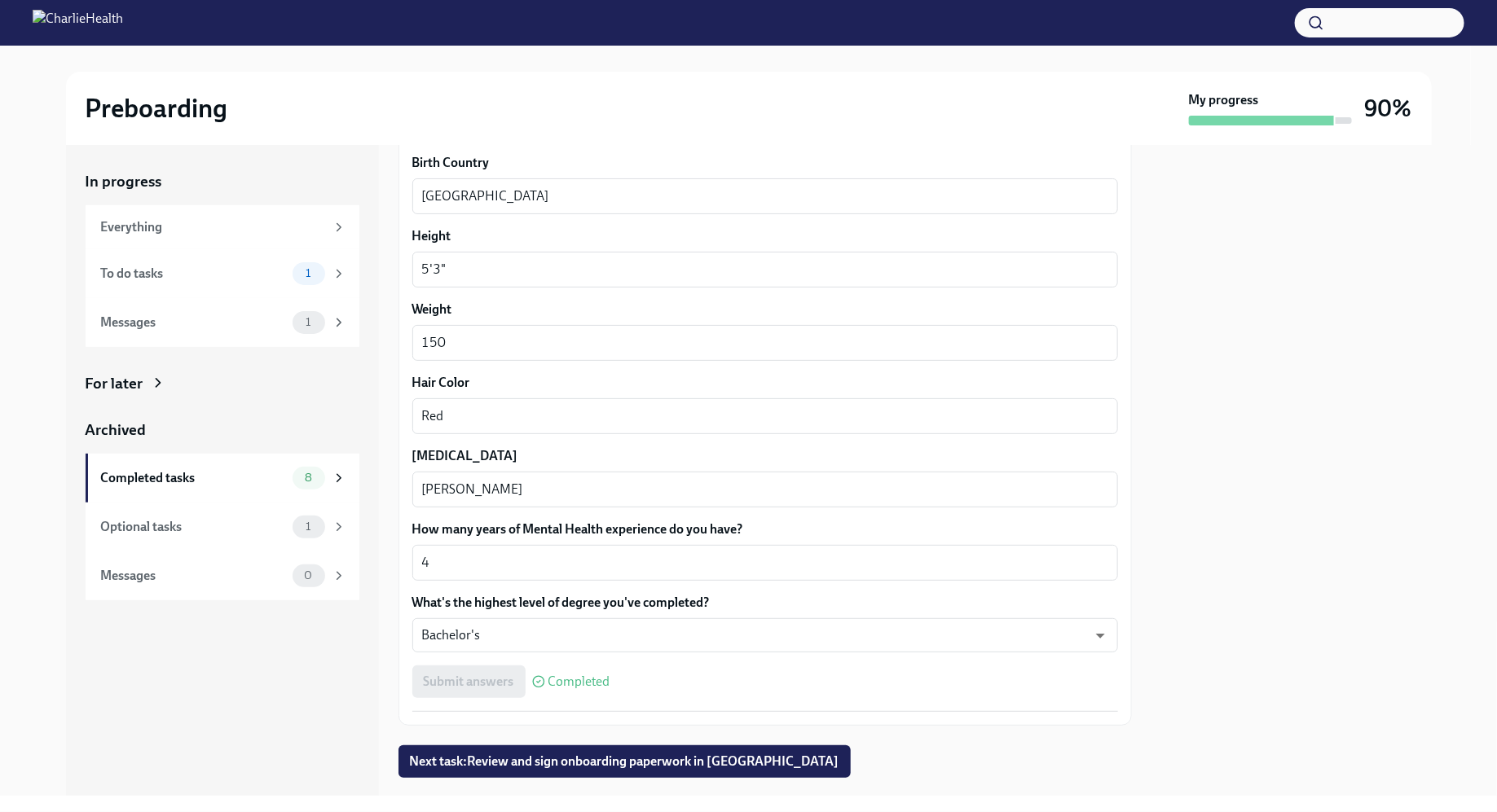
scroll to position [1275, 0]
